Goal: Task Accomplishment & Management: Complete application form

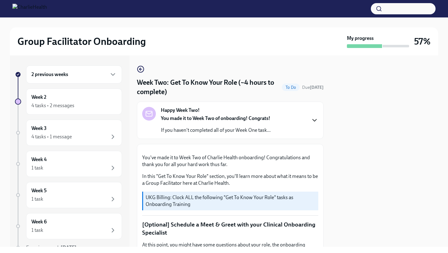
click at [314, 120] on icon "button" at bounding box center [314, 119] width 7 height 7
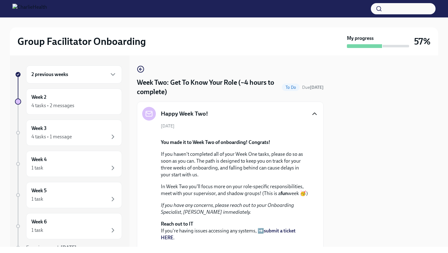
click at [331, 154] on div at bounding box center [384, 150] width 107 height 191
click at [320, 163] on div "Happy Week Two! [DATE] You made it to Week Two of onboarding! Congrats! If you …" at bounding box center [230, 189] width 187 height 177
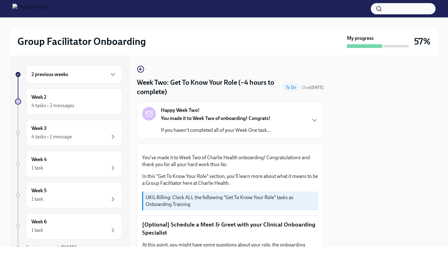
click at [339, 157] on div at bounding box center [384, 150] width 107 height 191
click at [338, 152] on div at bounding box center [384, 150] width 107 height 191
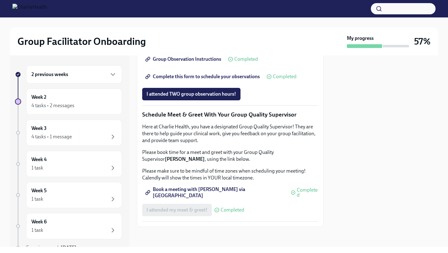
scroll to position [510, 0]
click at [196, 97] on span "I attended TWO group observation hours!" at bounding box center [192, 94] width 90 height 6
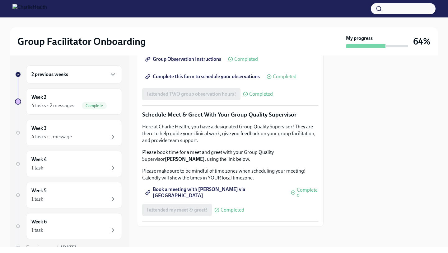
click at [339, 139] on div at bounding box center [384, 150] width 107 height 191
click at [81, 130] on div "Week 3 4 tasks • 1 message" at bounding box center [73, 133] width 85 height 16
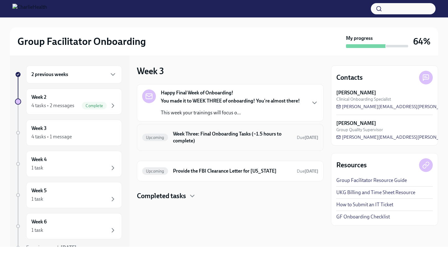
click at [231, 140] on h6 "Week Three: Final Onboarding Tasks (~1.5 hours to complete)" at bounding box center [232, 137] width 119 height 14
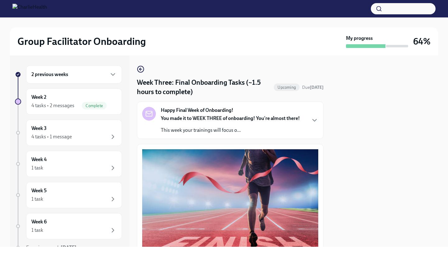
click at [327, 137] on div "2 previous weeks Week 2 4 tasks • 2 messages Complete Week 3 4 tasks • 1 messag…" at bounding box center [224, 150] width 428 height 191
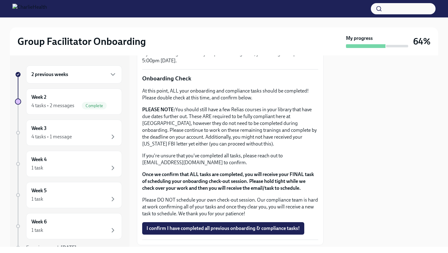
scroll to position [511, 0]
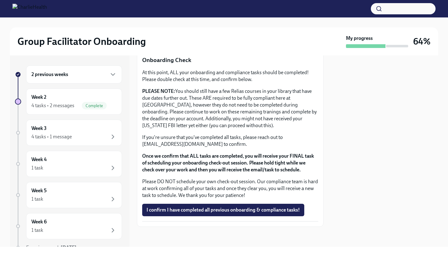
click at [75, 73] on div "2 previous weeks" at bounding box center [73, 74] width 85 height 7
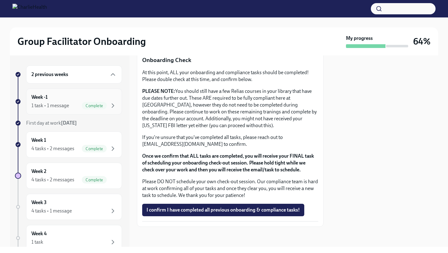
click at [67, 97] on div "Week -1 1 task • 1 message Complete" at bounding box center [73, 102] width 85 height 16
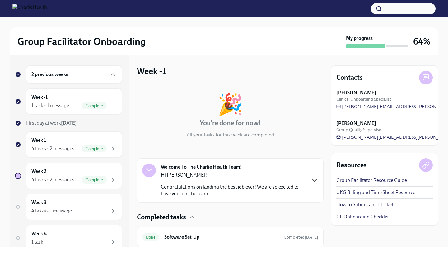
click at [314, 180] on icon "button" at bounding box center [314, 179] width 7 height 7
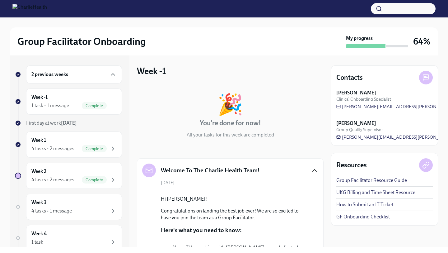
click at [328, 174] on div "2 previous weeks Week -1 1 task • 1 message Complete First day at work [DATE] W…" at bounding box center [224, 150] width 428 height 191
click at [332, 212] on div "Contacts [PERSON_NAME] Clinical Onboarding Specialist [PERSON_NAME][EMAIL_ADDRE…" at bounding box center [384, 150] width 107 height 191
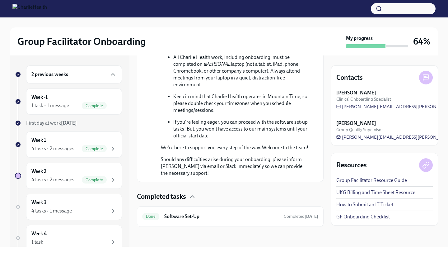
scroll to position [382, 0]
click at [67, 138] on div "Week 1 4 tasks • 2 messages Complete" at bounding box center [73, 145] width 85 height 16
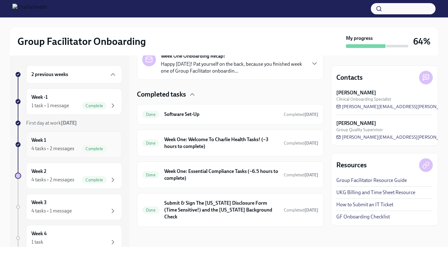
scroll to position [146, 0]
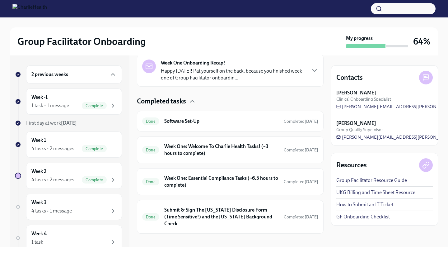
click at [202, 68] on p "Happy [DATE]! Pat yourself on the back, because you finished week one of Group …" at bounding box center [233, 75] width 145 height 14
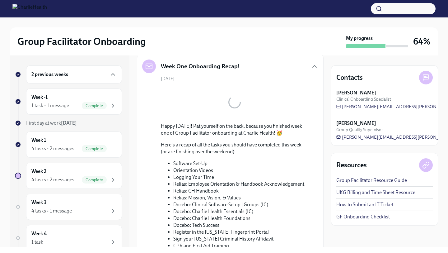
scroll to position [382, 0]
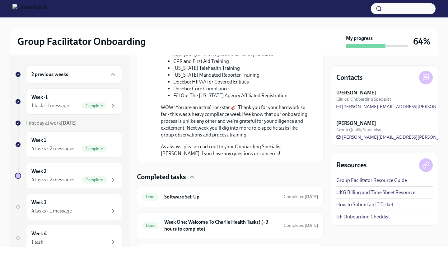
click at [327, 120] on div "2 previous weeks Week -1 1 task • 1 message Complete First day at work [DATE] W…" at bounding box center [224, 150] width 428 height 191
click at [305, 90] on li "Docebo: Core Compliance" at bounding box center [240, 88] width 135 height 7
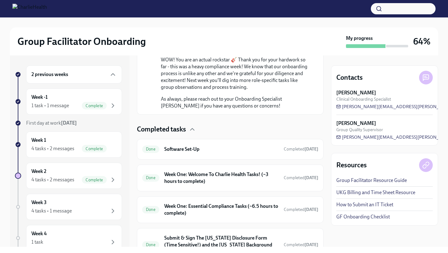
scroll to position [457, 0]
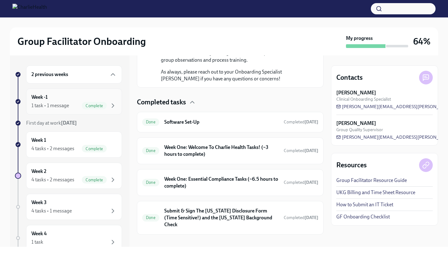
click at [58, 95] on div "Week -1 1 task • 1 message Complete" at bounding box center [73, 102] width 85 height 16
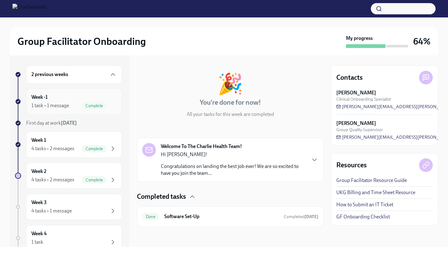
scroll to position [21, 0]
click at [181, 164] on p "Congratulations on landing the best job ever! We are so excited to have you joi…" at bounding box center [233, 170] width 145 height 14
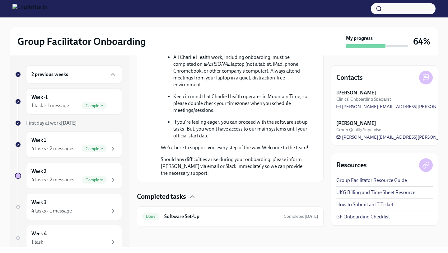
scroll to position [382, 0]
click at [82, 73] on div "2 previous weeks" at bounding box center [73, 74] width 85 height 7
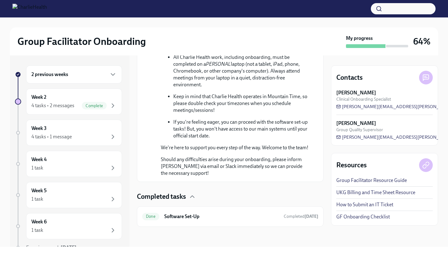
click at [82, 73] on div "2 previous weeks" at bounding box center [73, 74] width 85 height 7
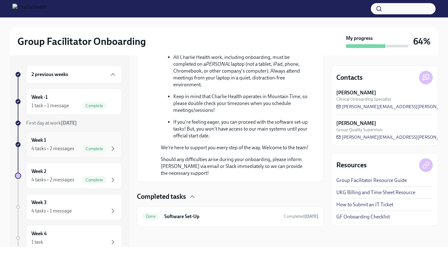
click at [62, 138] on div "Week 1 4 tasks • 2 messages Complete" at bounding box center [73, 145] width 85 height 16
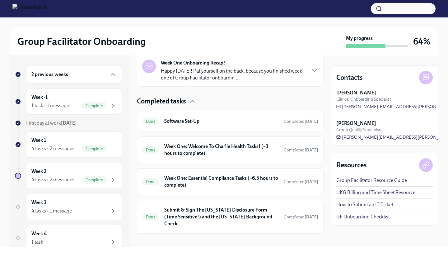
click at [207, 75] on p "Happy [DATE]! Pat yourself on the back, because you finished week one of Group …" at bounding box center [233, 75] width 145 height 14
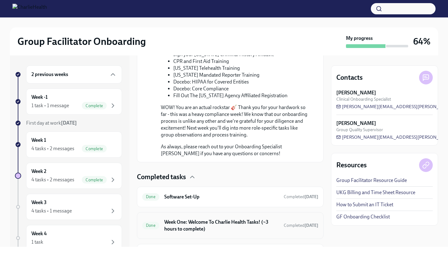
click at [202, 212] on h6 "Week One: Welcome To Charlie Health Tasks! (~3 hours to complete)" at bounding box center [221, 225] width 114 height 14
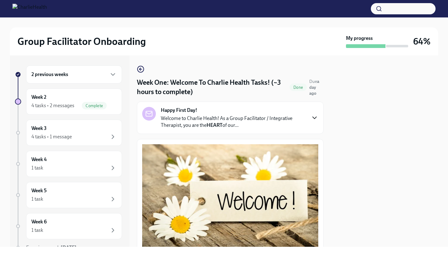
click at [313, 117] on icon "button" at bounding box center [315, 118] width 4 height 2
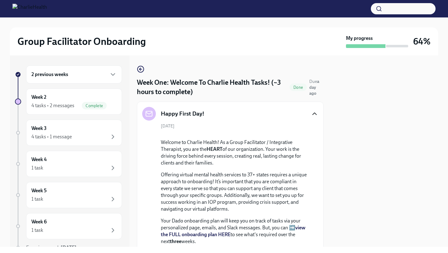
click at [327, 171] on div "2 previous weeks Week 2 4 tasks • 2 messages Complete Week 3 4 tasks • 1 messag…" at bounding box center [224, 150] width 428 height 191
click at [308, 134] on div at bounding box center [234, 134] width 147 height 0
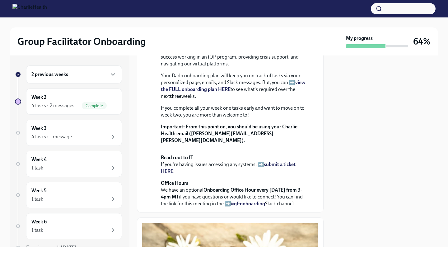
scroll to position [162, 0]
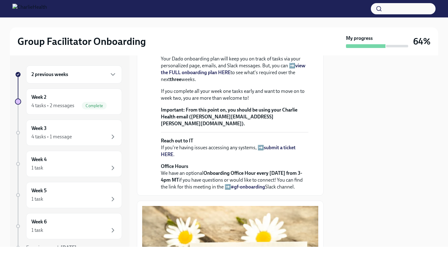
click at [202, 75] on strong "view the FULL onboarding plan HERE" at bounding box center [233, 69] width 145 height 13
click at [79, 129] on div "Week 3 4 tasks • 1 message" at bounding box center [73, 133] width 85 height 16
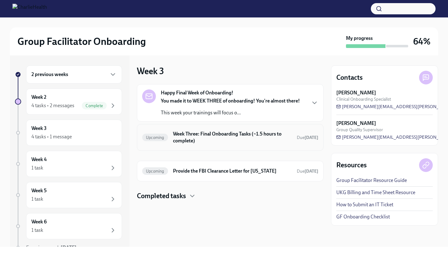
click at [202, 132] on h6 "Week Three: Final Onboarding Tasks (~1.5 hours to complete)" at bounding box center [232, 137] width 119 height 14
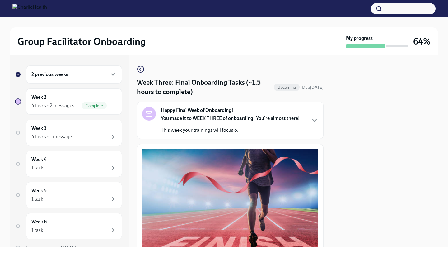
click at [341, 139] on div at bounding box center [384, 150] width 107 height 191
click at [315, 135] on div "Happy Final Week of Onboarding! You made it to WEEK THREE of onboarding! You're…" at bounding box center [230, 119] width 187 height 37
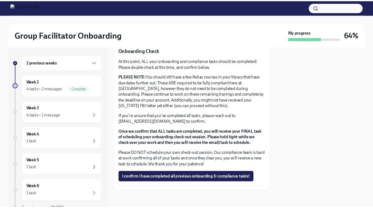
scroll to position [748, 0]
